Goal: Task Accomplishment & Management: Use online tool/utility

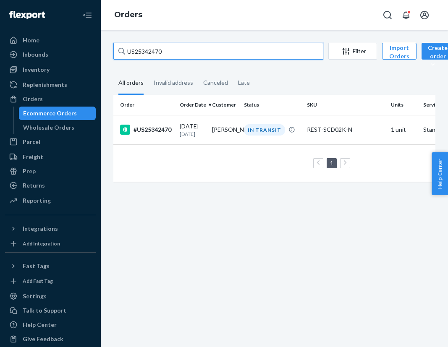
click at [160, 52] on input "US25342470" at bounding box center [218, 51] width 210 height 17
paste input "3342"
type input "US25343342"
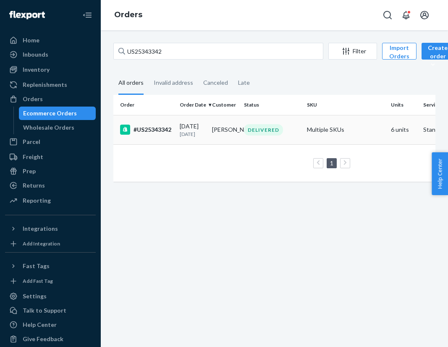
click at [160, 136] on td "#US25343342" at bounding box center [144, 129] width 63 height 29
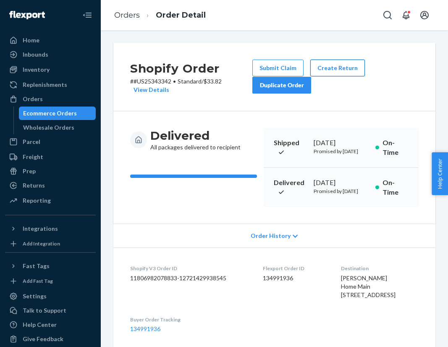
click at [337, 74] on button "Create Return" at bounding box center [337, 68] width 55 height 17
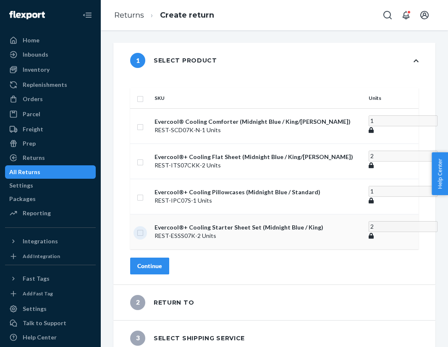
click at [144, 237] on input "checkbox" at bounding box center [140, 232] width 7 height 9
checkbox input "true"
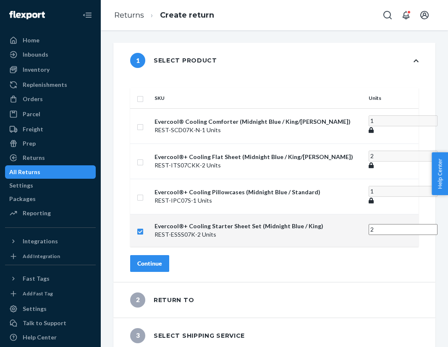
drag, startPoint x: 332, startPoint y: 231, endPoint x: 297, endPoint y: 231, distance: 35.3
click at [297, 231] on tr "Evercool®+ Cooling Starter Sheet Set (Midnight Blue / King) REST-ESSS07K - 2 Un…" at bounding box center [274, 230] width 289 height 33
type input "1"
click at [339, 258] on div "SKU Units Evercool® Cooling Comforter (Midnight Blue / King/Cali King) REST-SCD…" at bounding box center [274, 180] width 322 height 204
click at [162, 268] on div "Continue" at bounding box center [149, 264] width 25 height 8
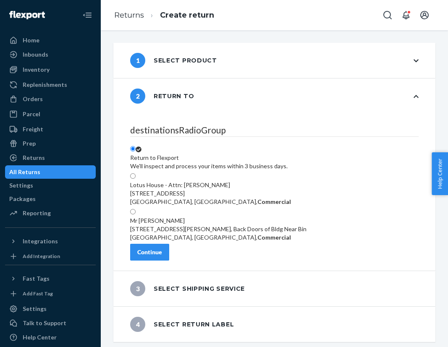
click at [162, 257] on div "Continue" at bounding box center [149, 252] width 25 height 8
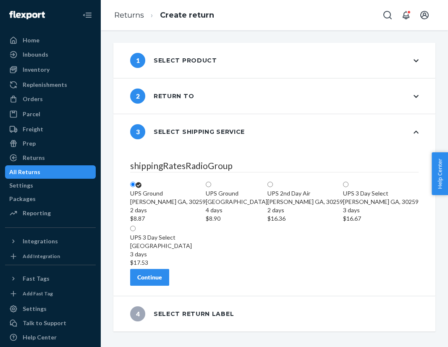
scroll to position [51, 0]
click at [162, 282] on div "Continue" at bounding box center [149, 278] width 25 height 8
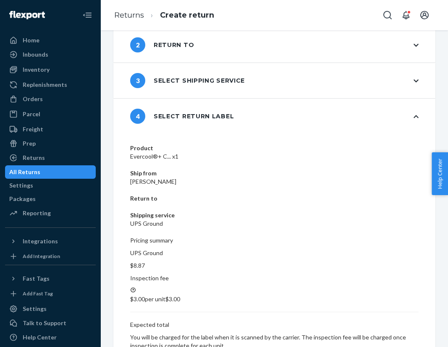
scroll to position [0, 0]
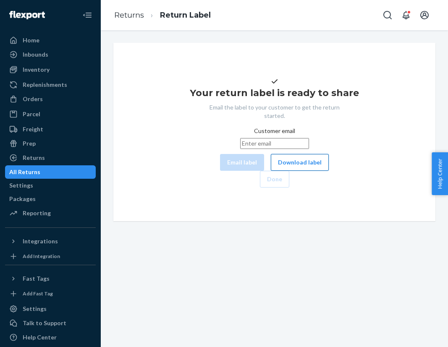
click at [271, 171] on button "Download label" at bounding box center [300, 162] width 58 height 17
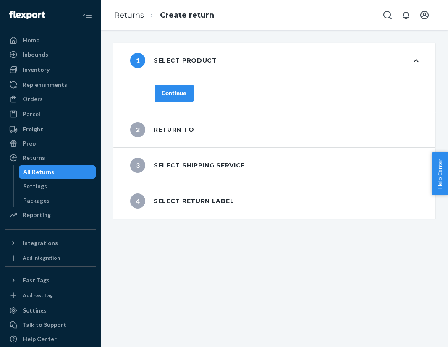
click at [189, 94] on button "Continue" at bounding box center [174, 93] width 39 height 17
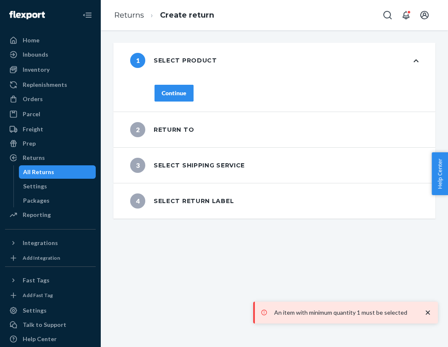
click at [278, 74] on div "1 Select product" at bounding box center [274, 60] width 322 height 35
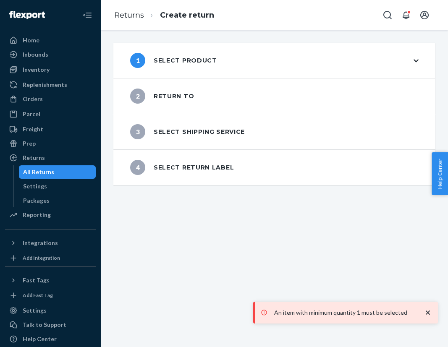
click at [302, 67] on div "1 Select product" at bounding box center [274, 60] width 322 height 35
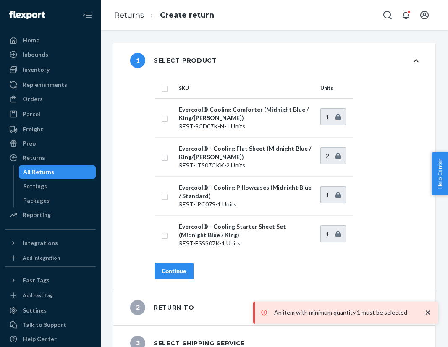
click at [427, 316] on icon "close toast" at bounding box center [428, 313] width 8 height 8
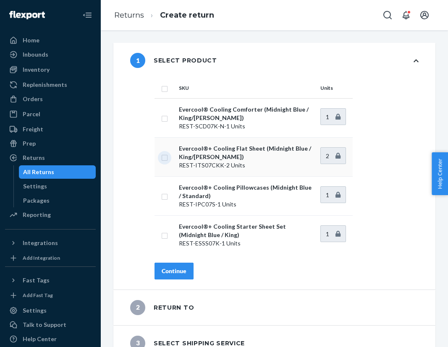
click at [163, 157] on input "checkbox" at bounding box center [164, 157] width 7 height 9
checkbox input "true"
drag, startPoint x: 331, startPoint y: 155, endPoint x: 287, endPoint y: 155, distance: 43.7
click at [287, 155] on tr "Evercool®+ Cooling Flat Sheet (Midnight Blue / King/Cali King) REST-ITS07CKK - …" at bounding box center [254, 156] width 198 height 39
type input "1"
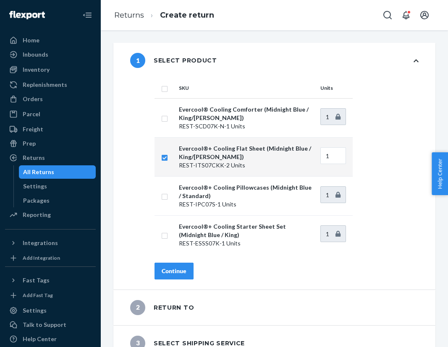
click at [186, 273] on div "Continue" at bounding box center [174, 271] width 25 height 8
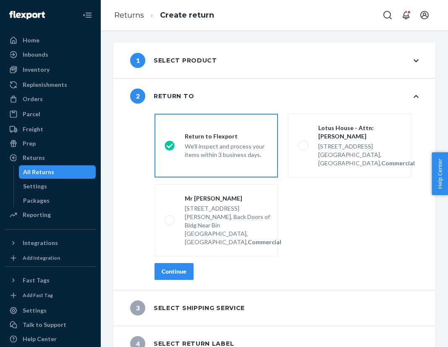
click at [179, 263] on button "Continue" at bounding box center [174, 271] width 39 height 17
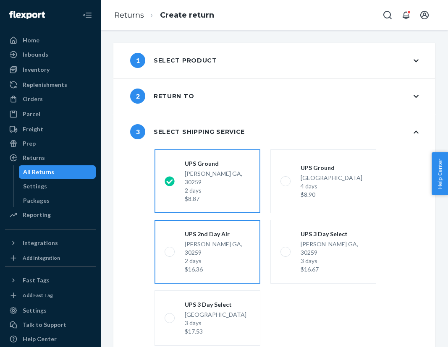
scroll to position [51, 0]
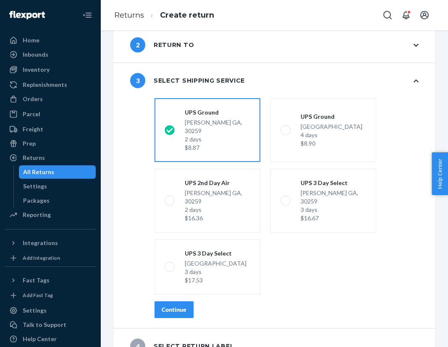
click at [171, 306] on div "Continue" at bounding box center [174, 310] width 25 height 8
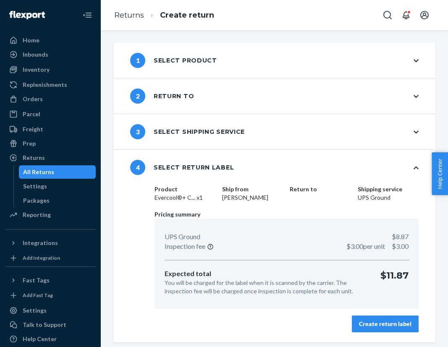
scroll to position [0, 0]
click at [381, 320] on div "Create return label" at bounding box center [385, 324] width 53 height 8
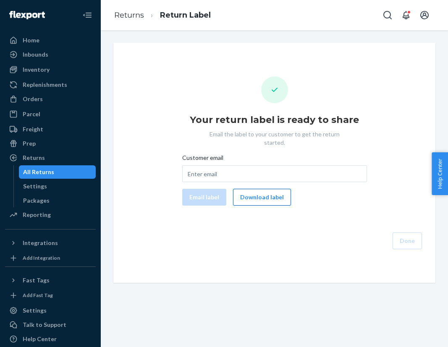
click at [266, 189] on button "Download label" at bounding box center [262, 197] width 58 height 17
